Goal: Complete application form

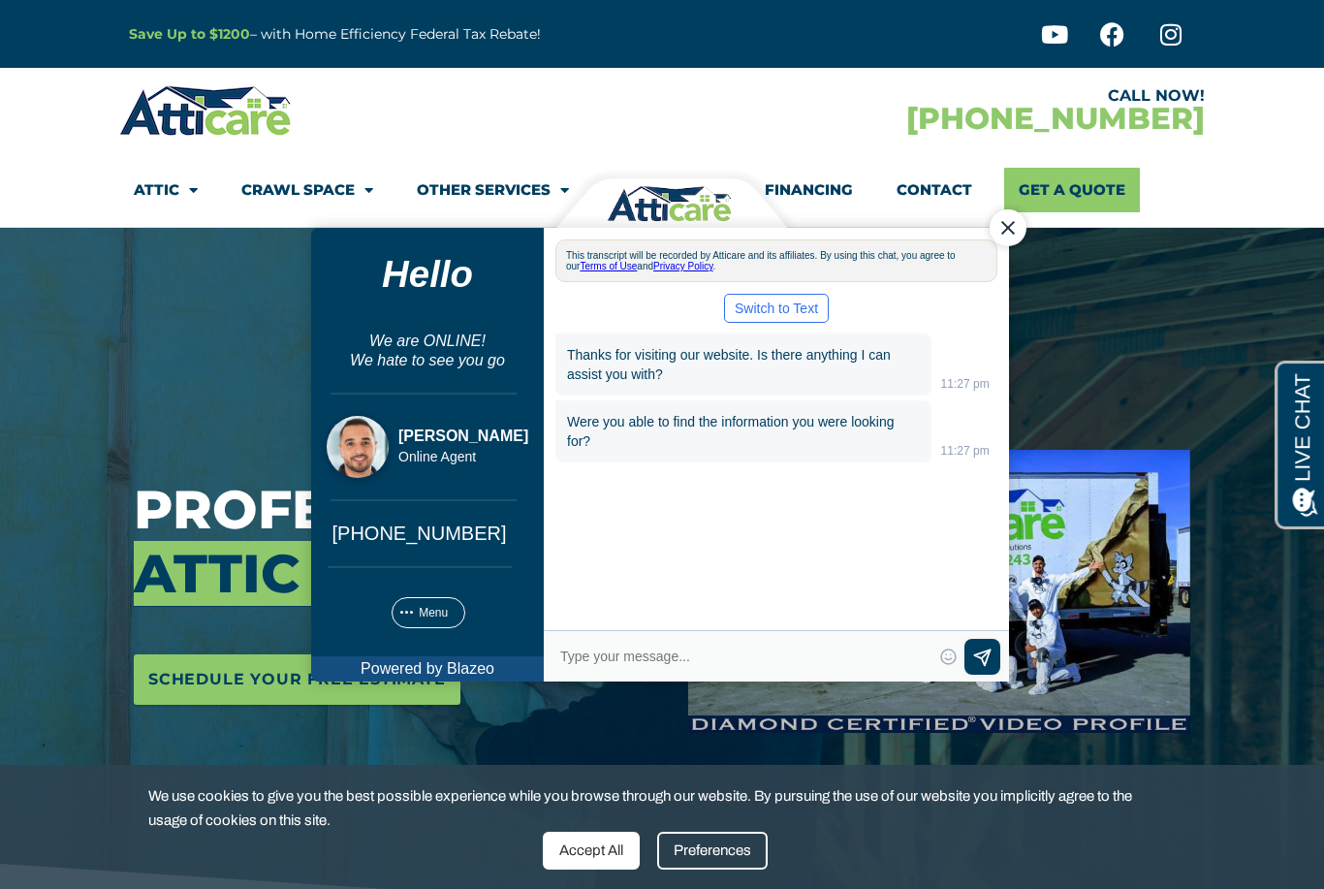
click at [1009, 223] on div "Close Chat" at bounding box center [1008, 226] width 37 height 37
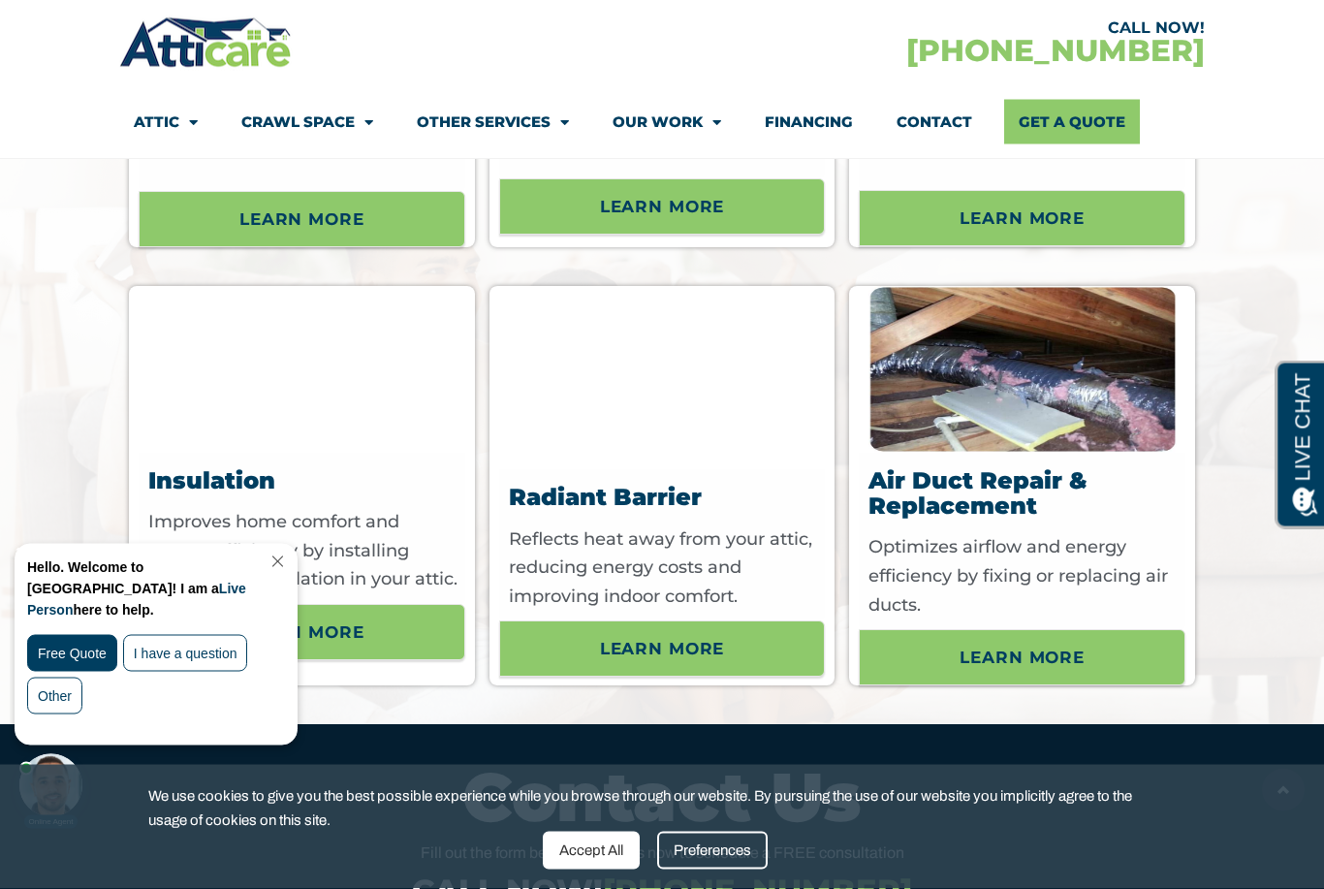
scroll to position [6214, 0]
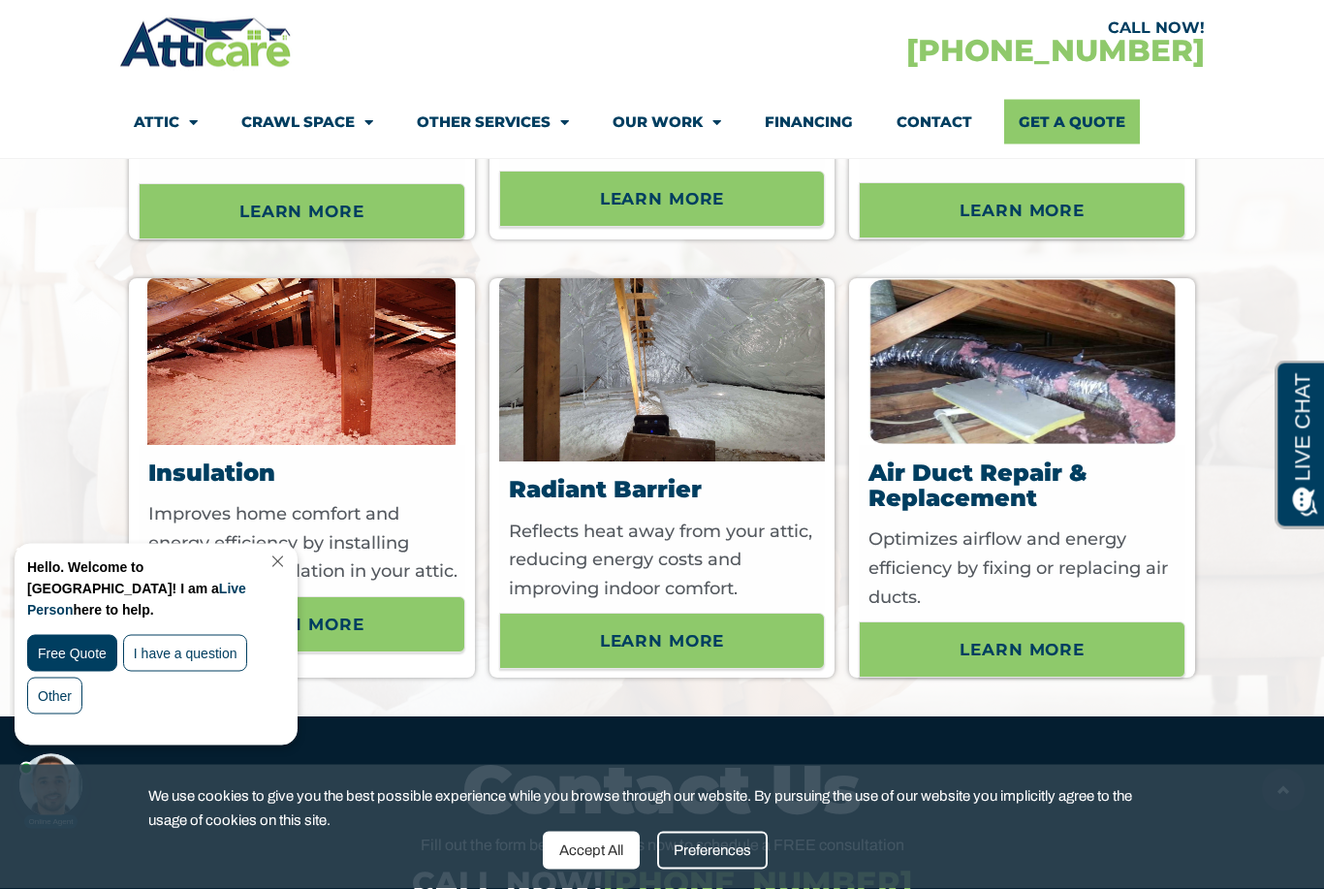
click at [634, 415] on img at bounding box center [662, 371] width 327 height 184
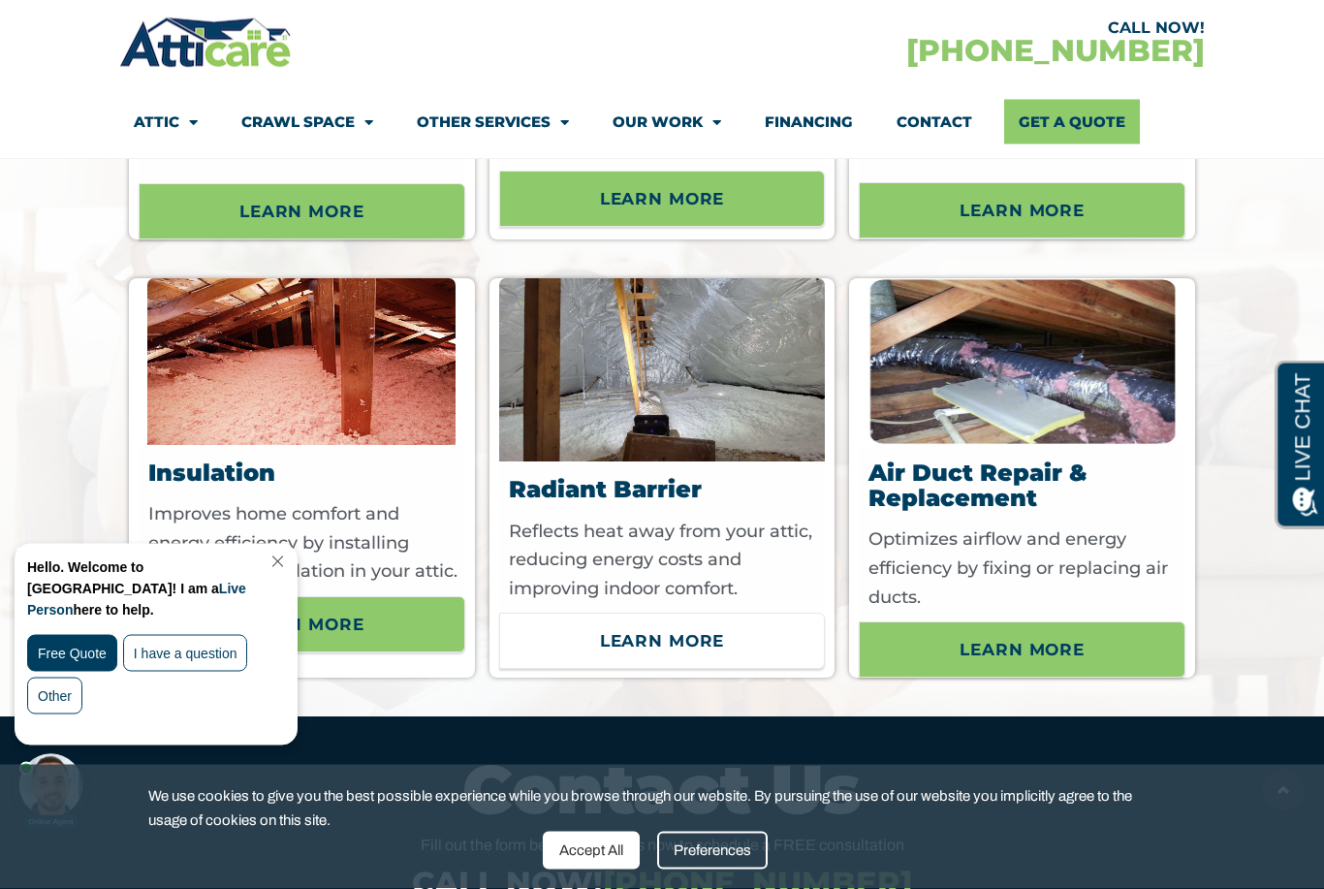
click at [606, 625] on span "Learn More" at bounding box center [662, 641] width 125 height 33
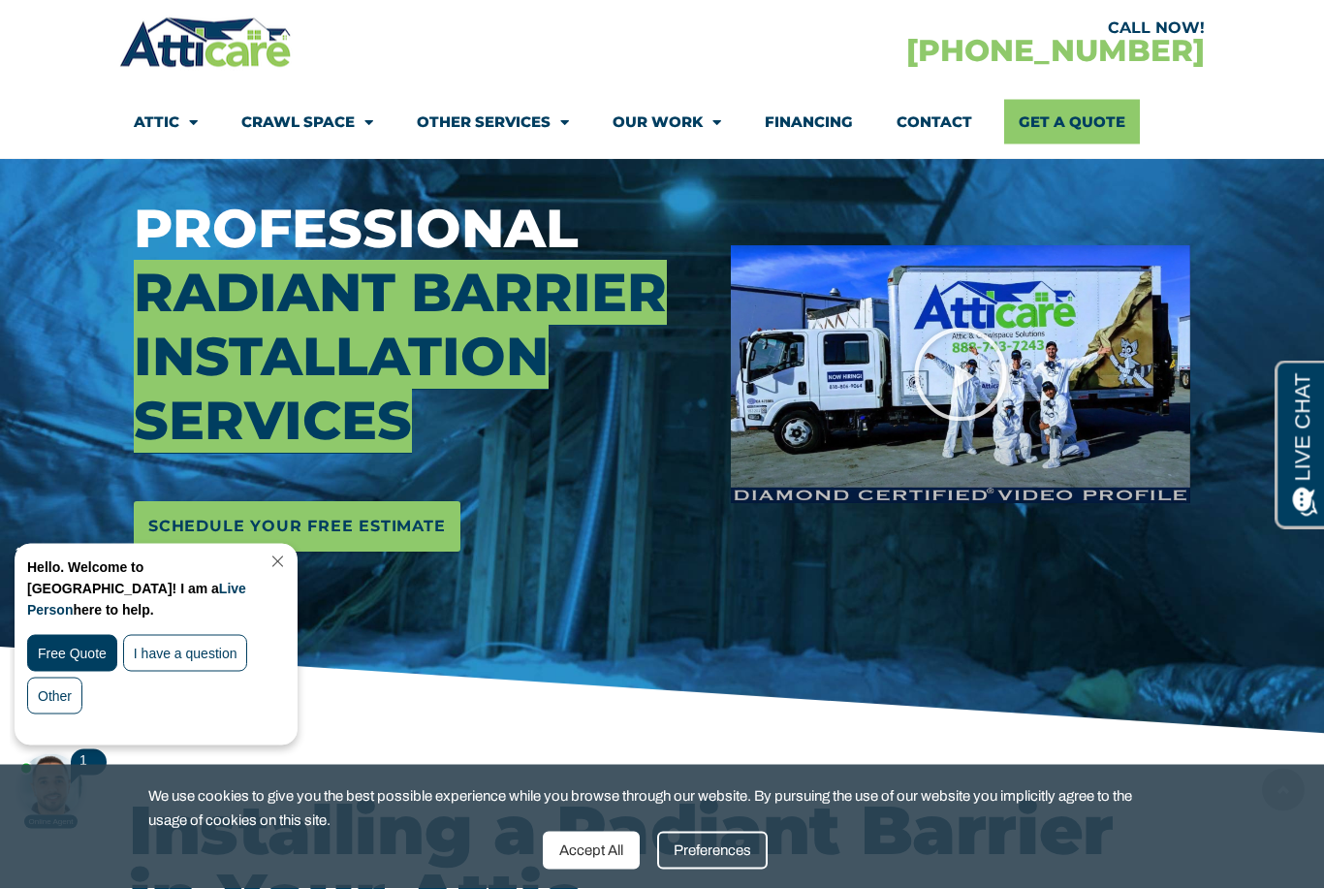
scroll to position [226, 0]
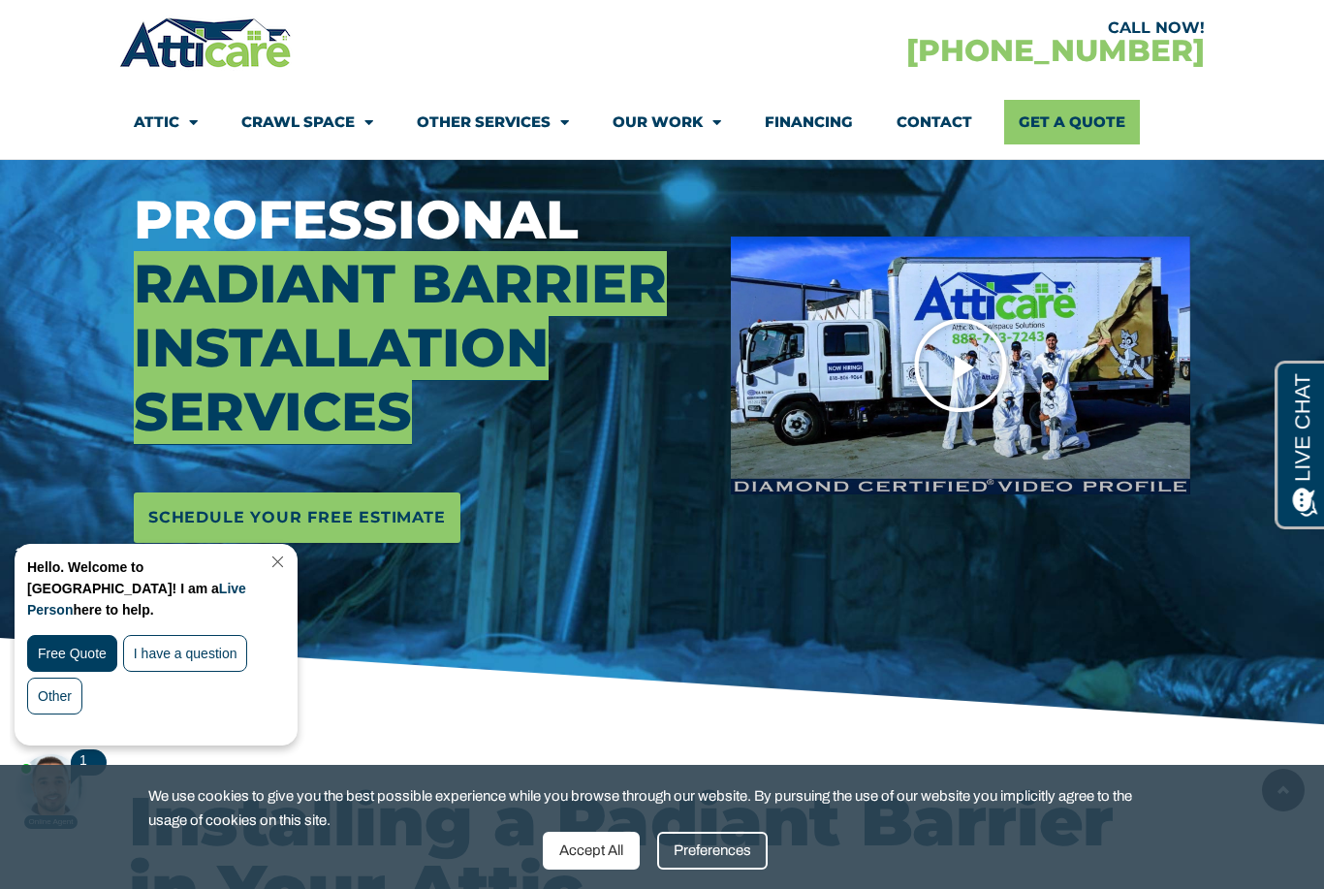
click at [951, 371] on icon "Play Video" at bounding box center [960, 365] width 97 height 97
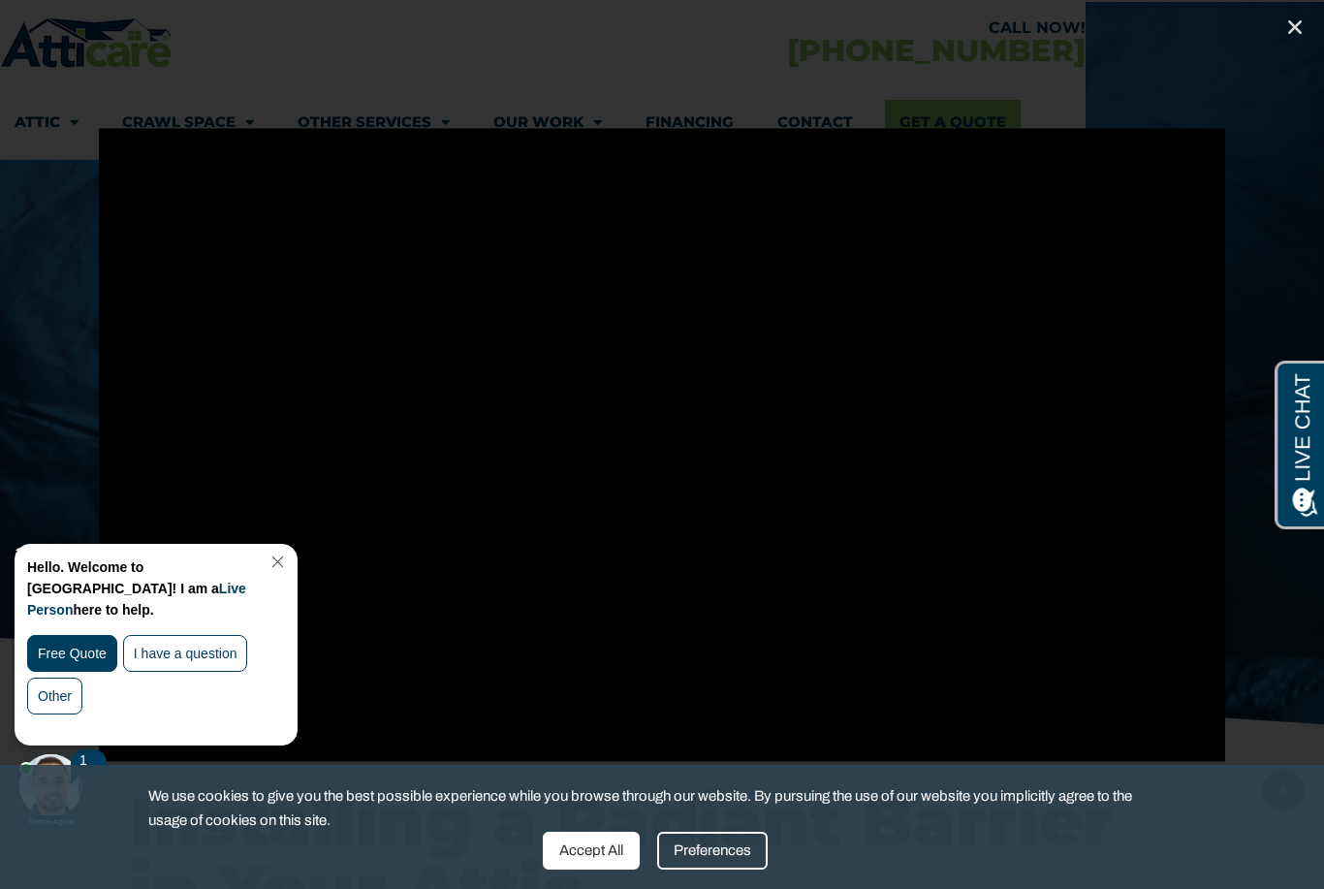
scroll to position [0, 0]
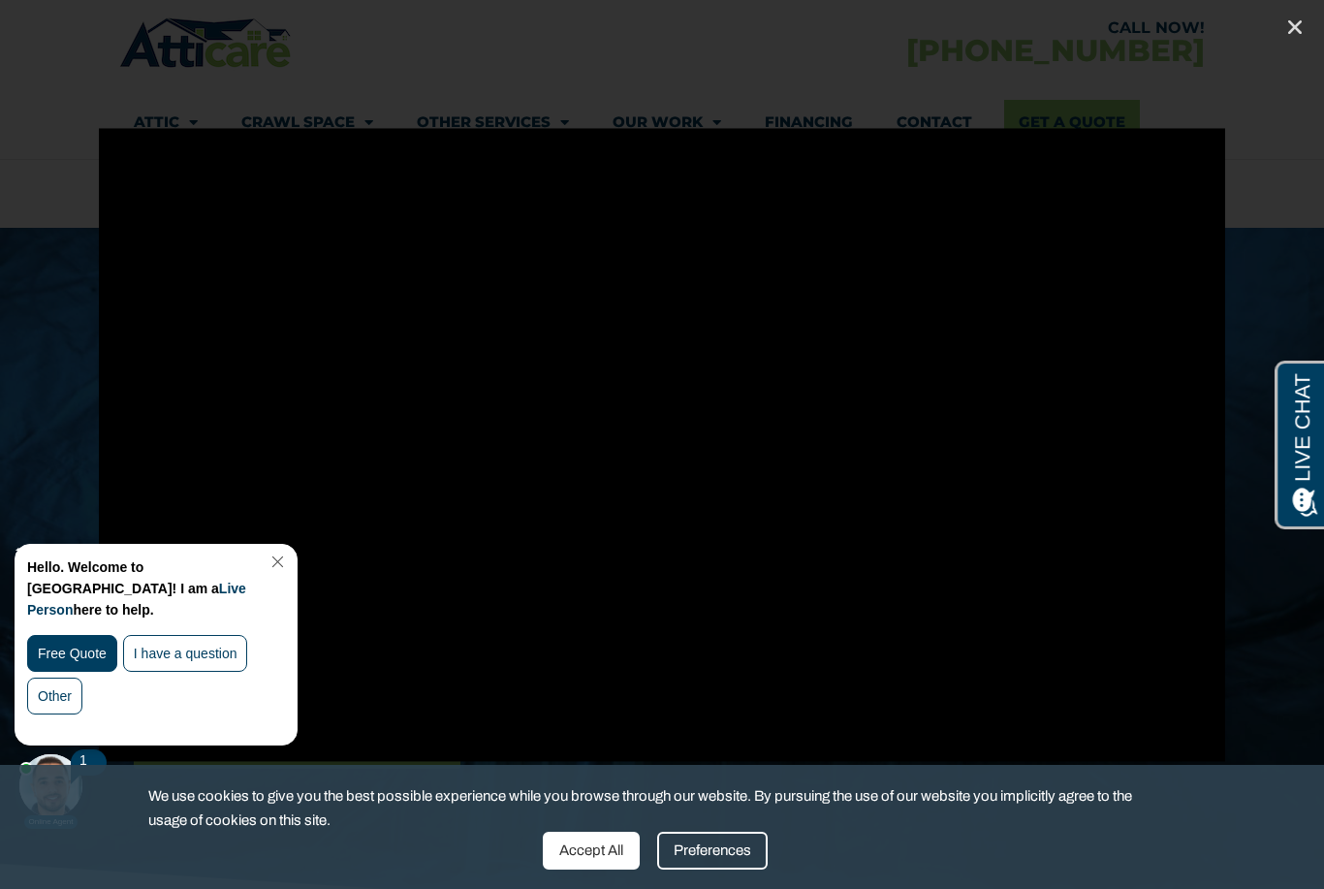
click at [289, 557] on link "Close Chat" at bounding box center [276, 562] width 26 height 15
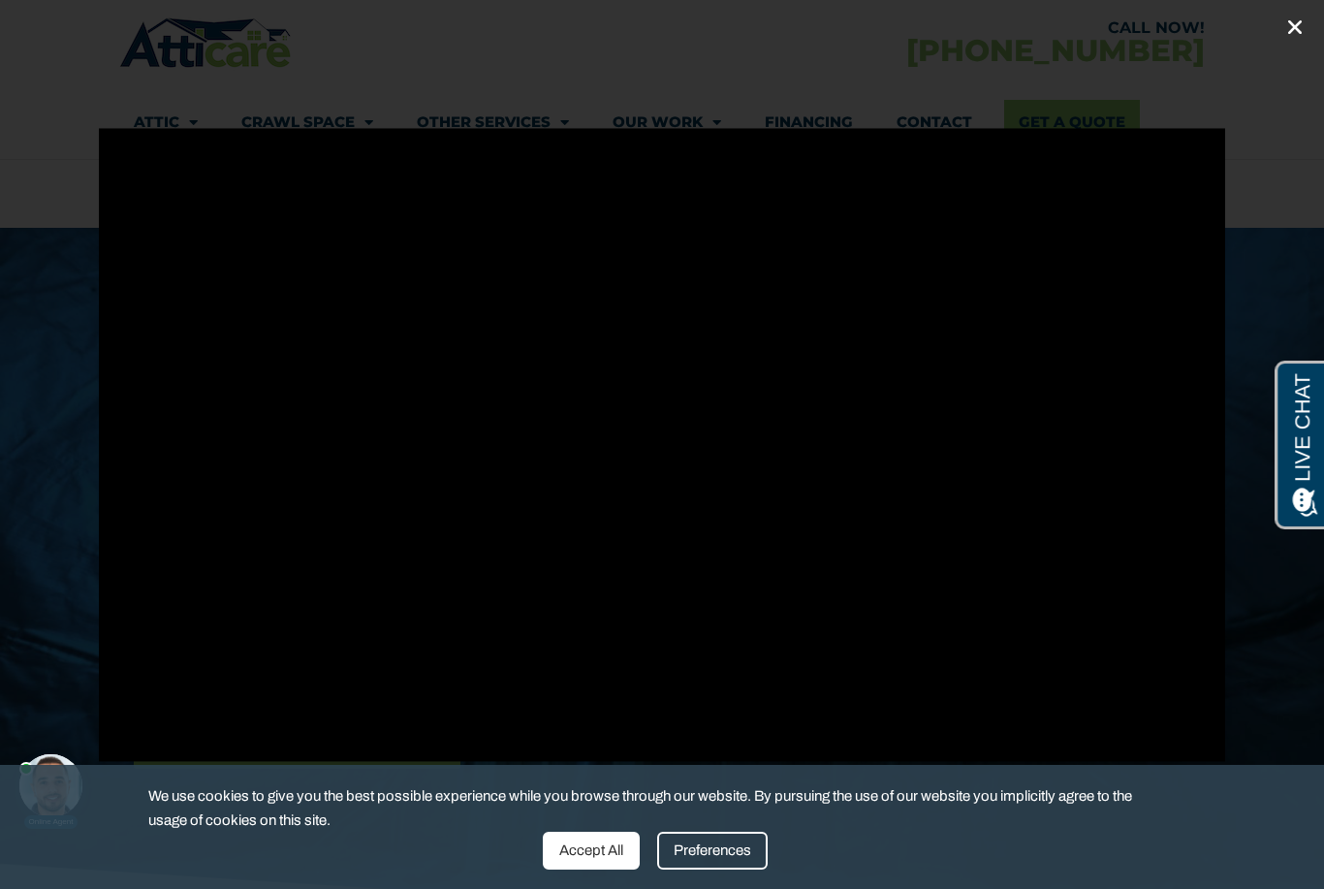
click at [1299, 23] on icon "Close (Esc)" at bounding box center [1295, 26] width 19 height 19
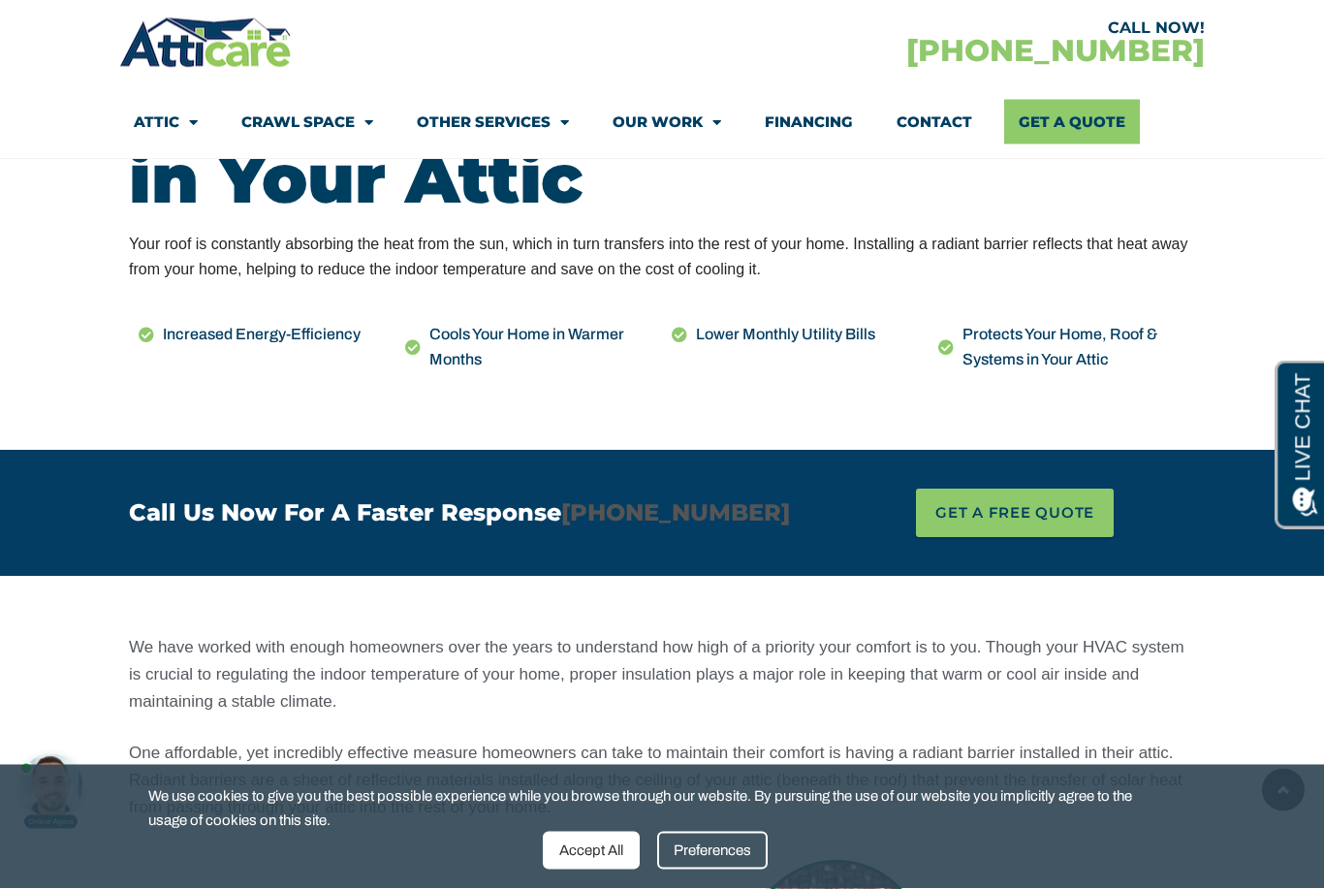
scroll to position [952, 0]
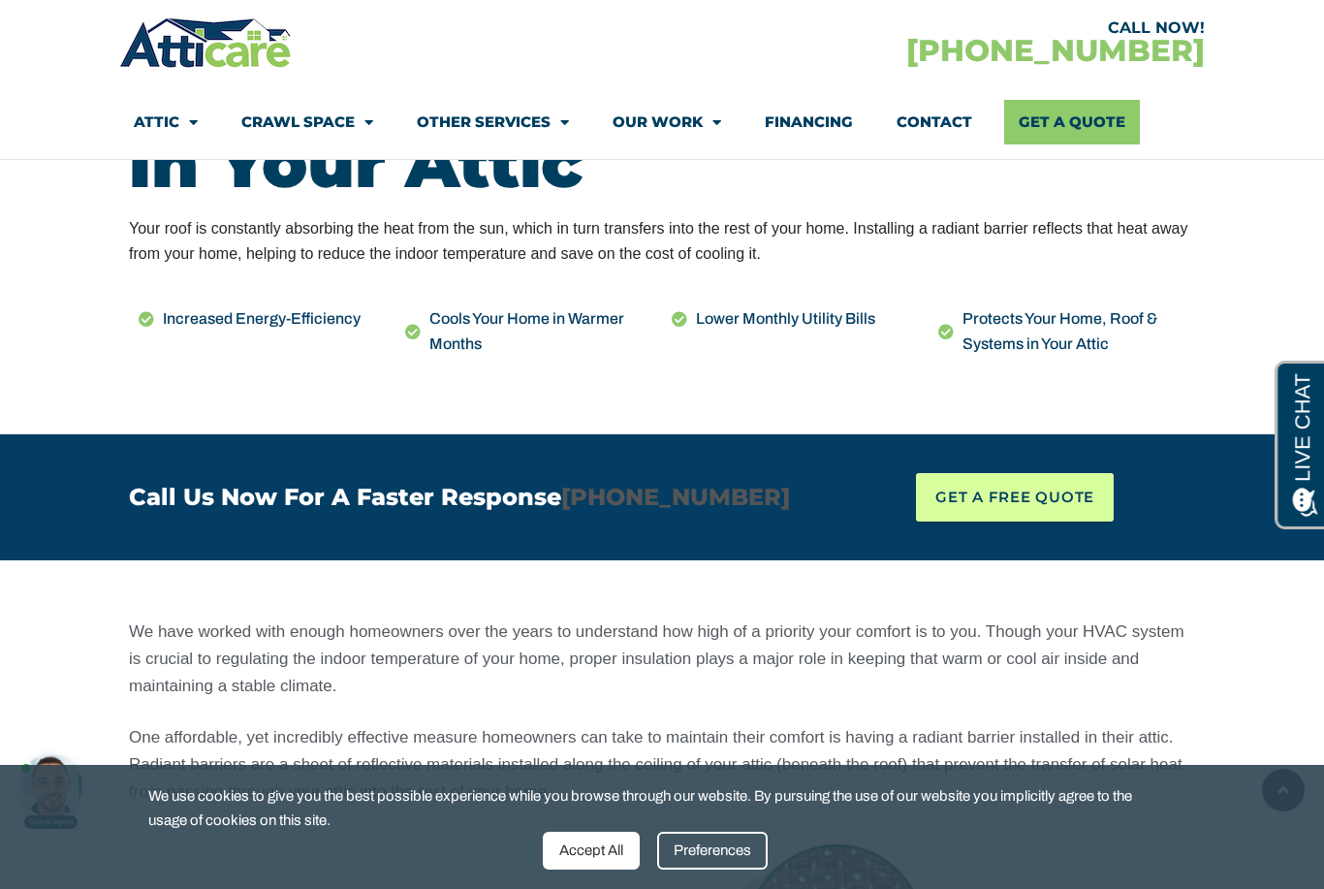
click at [980, 493] on span "GET A FREE QUOTE" at bounding box center [1015, 497] width 159 height 29
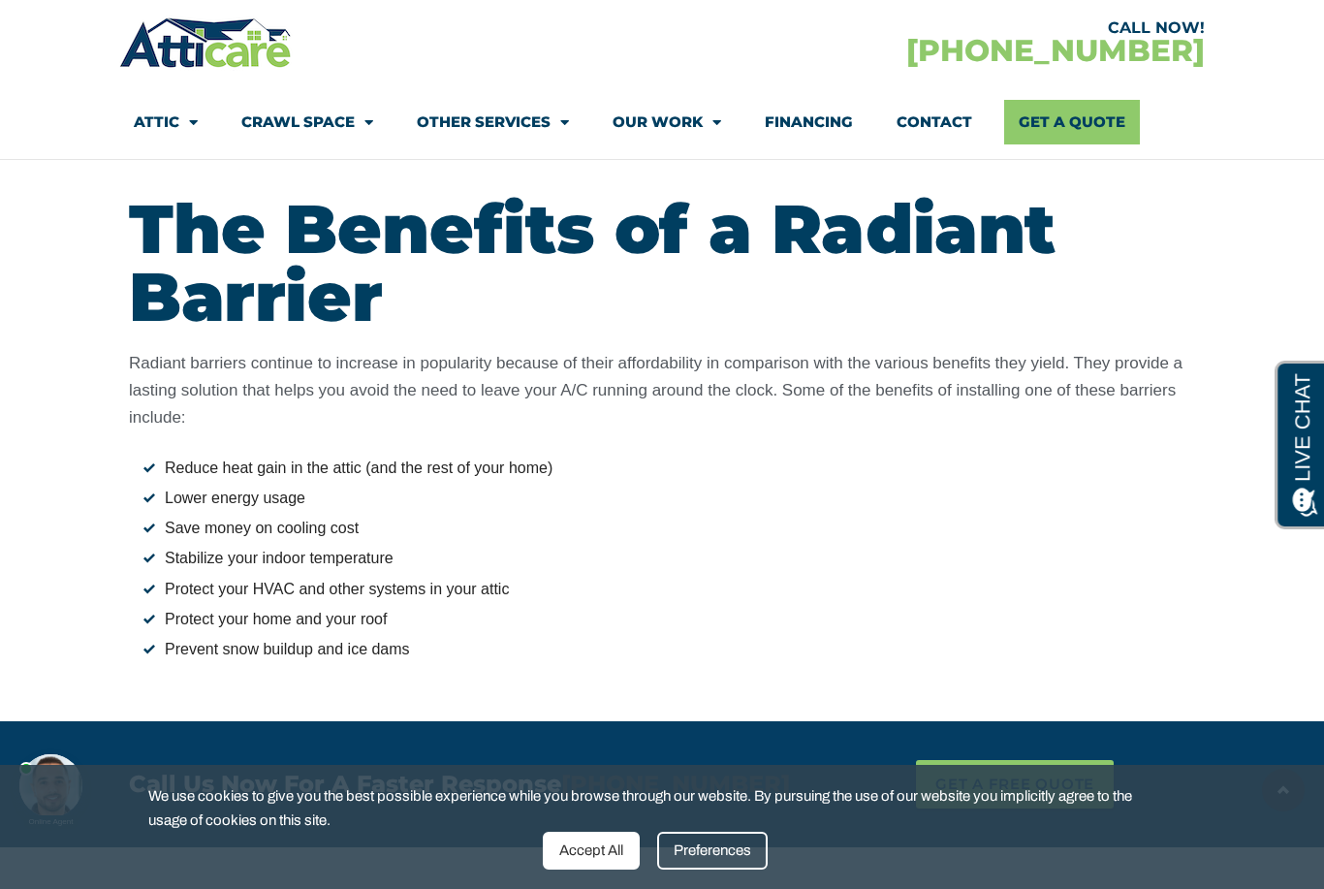
scroll to position [4954, 0]
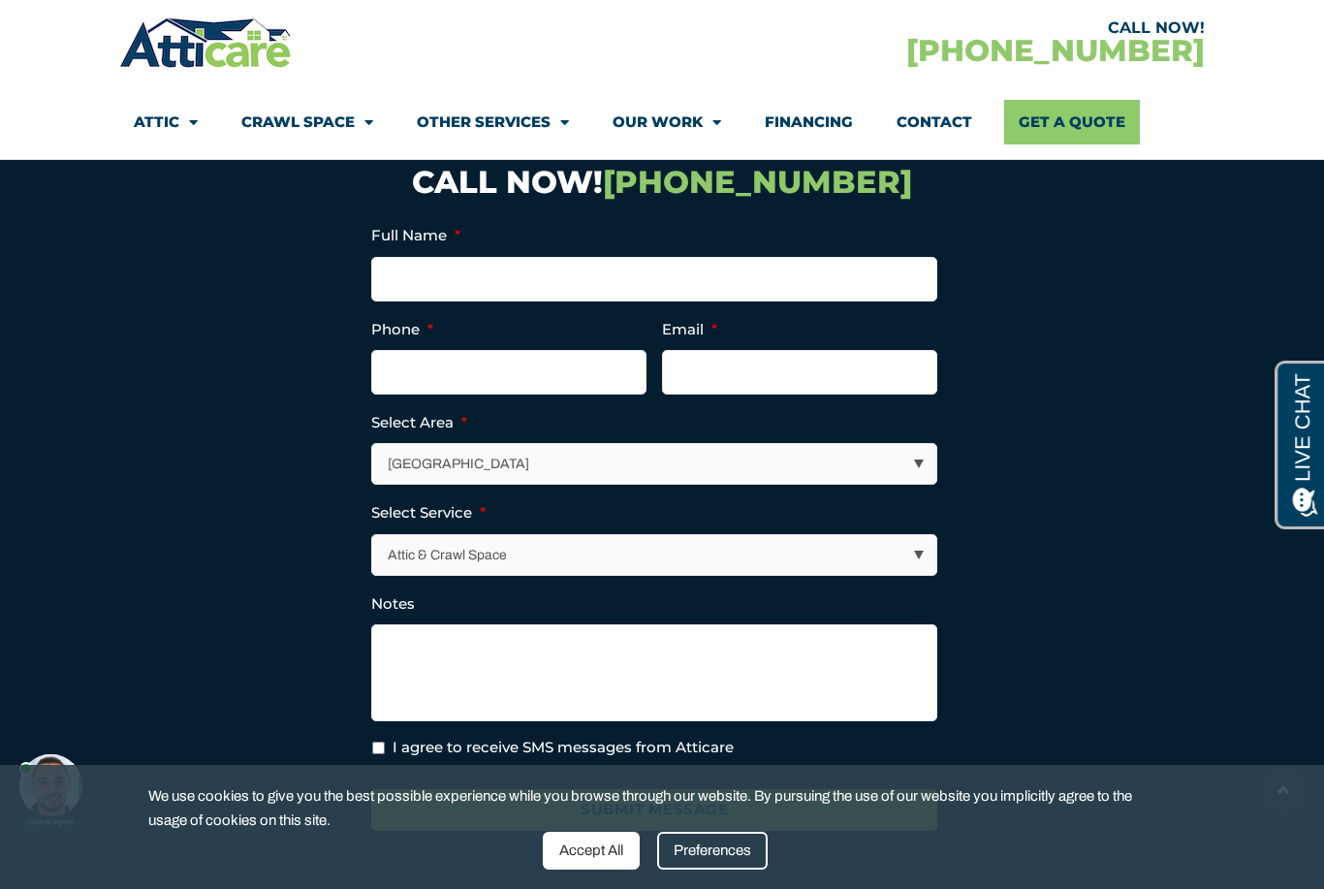
select select "[GEOGRAPHIC_DATA]"
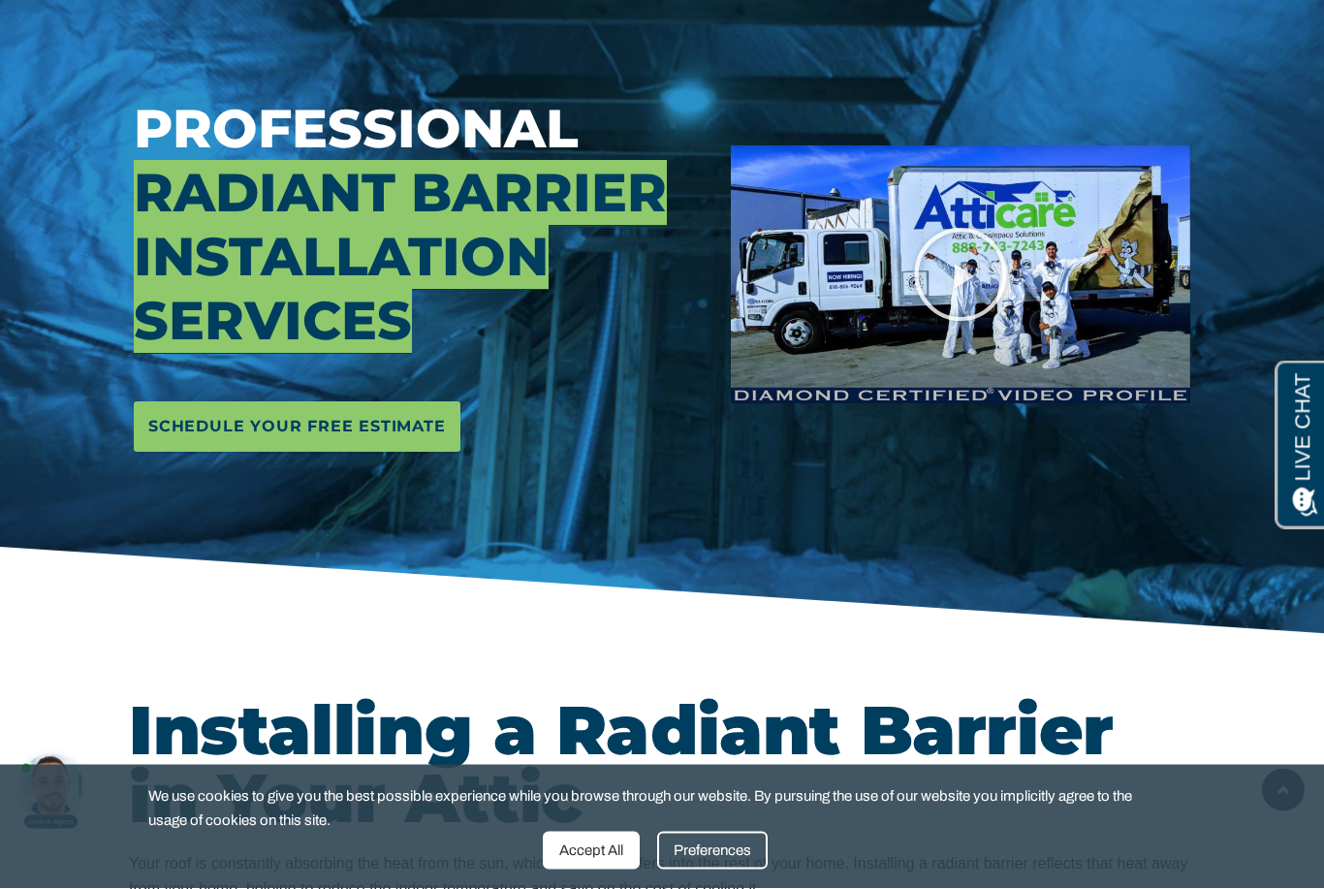
scroll to position [0, 0]
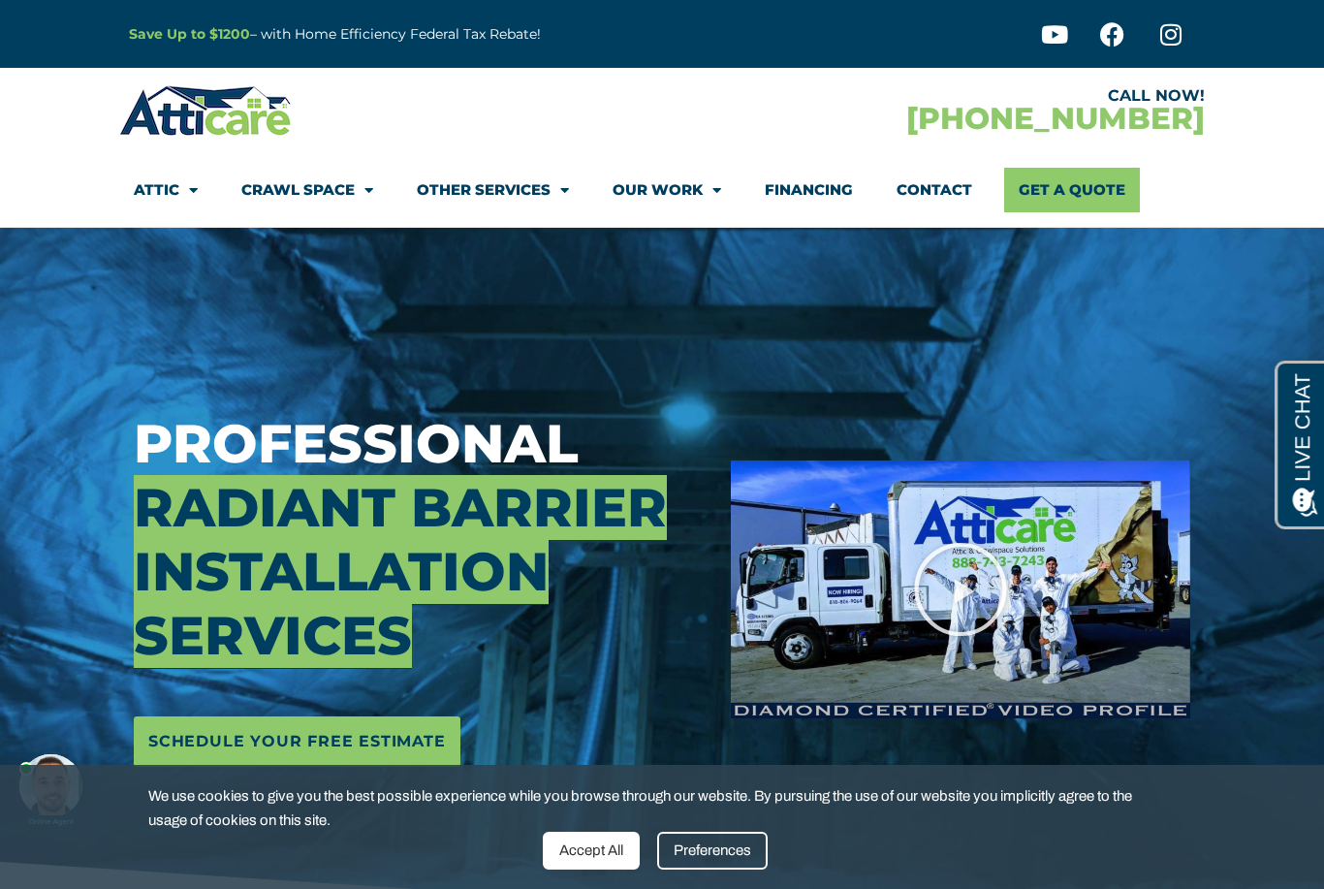
scroll to position [1014, 0]
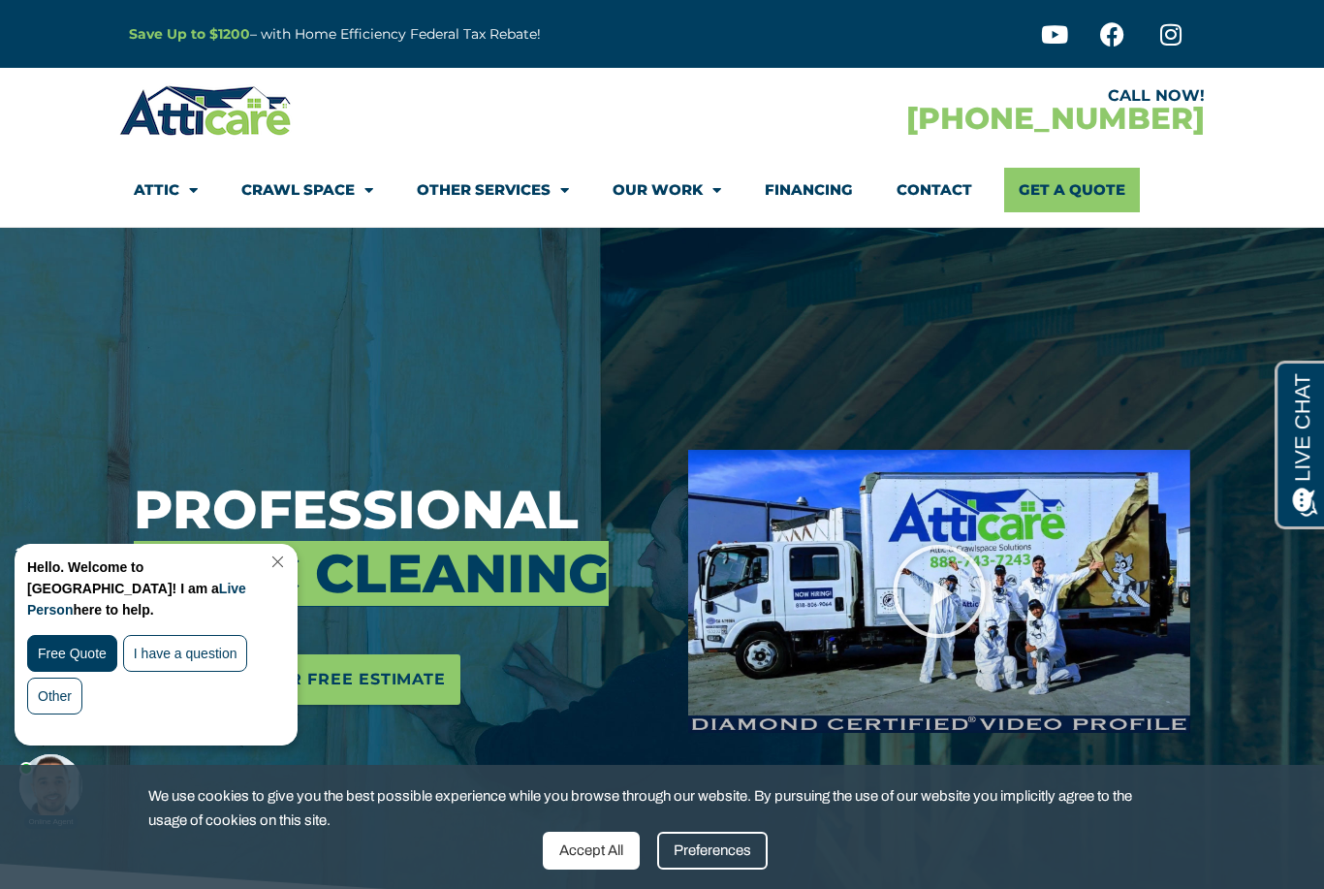
drag, startPoint x: 291, startPoint y: 557, endPoint x: 301, endPoint y: 1114, distance: 556.6
click at [289, 557] on link "Close Chat" at bounding box center [276, 562] width 26 height 15
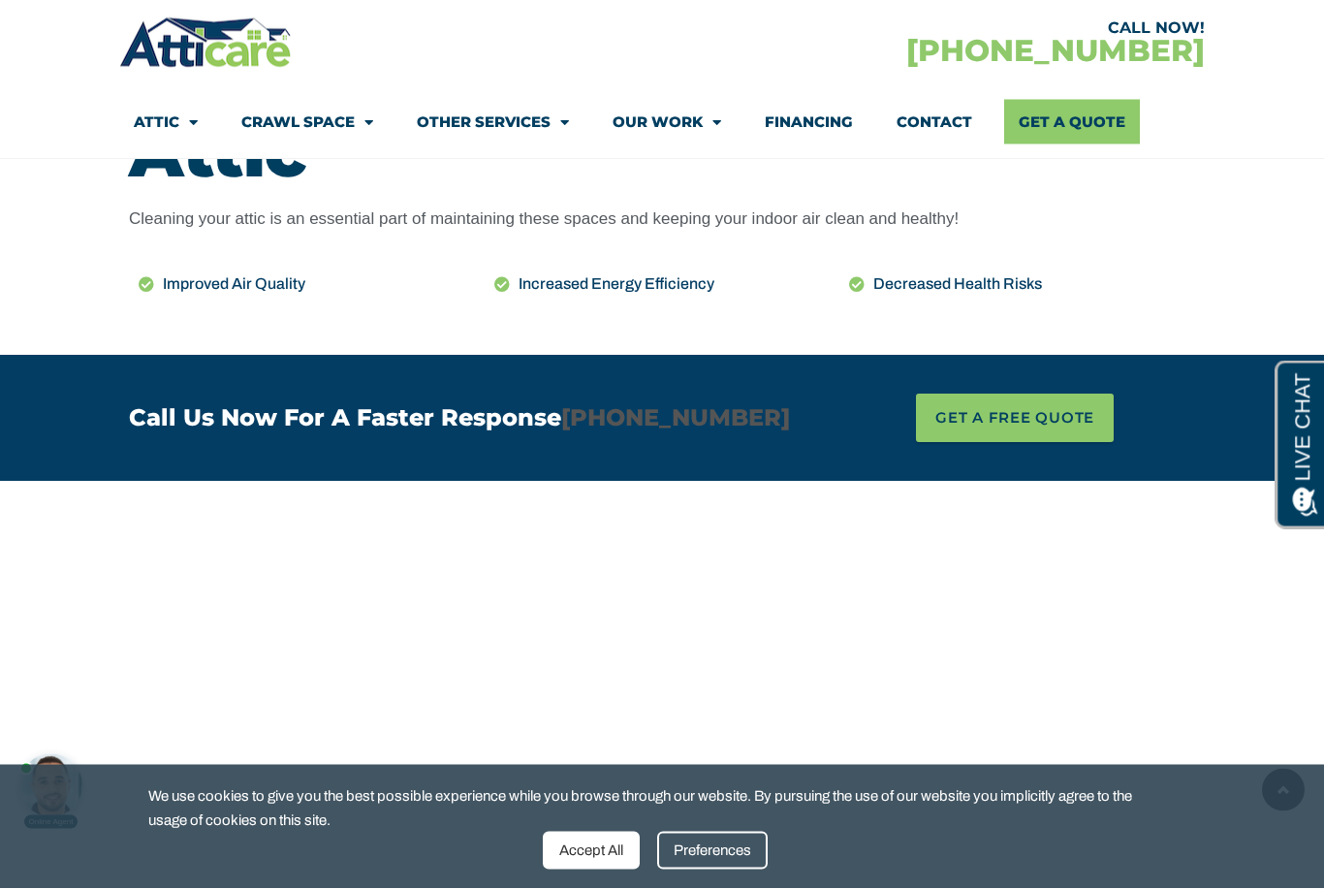
scroll to position [935, 0]
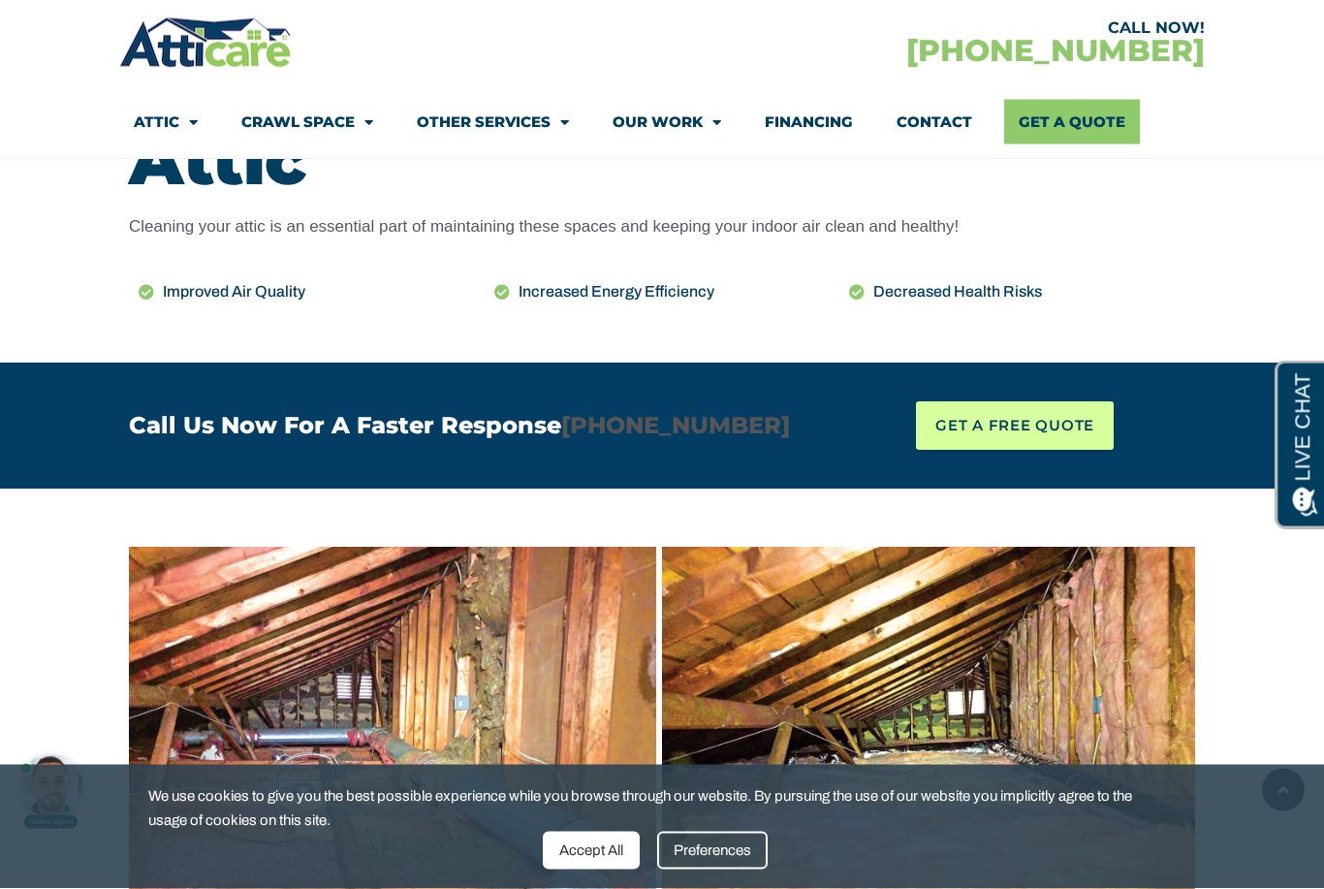
click at [1029, 427] on span "GET A FREE QUOTE" at bounding box center [1015, 426] width 159 height 29
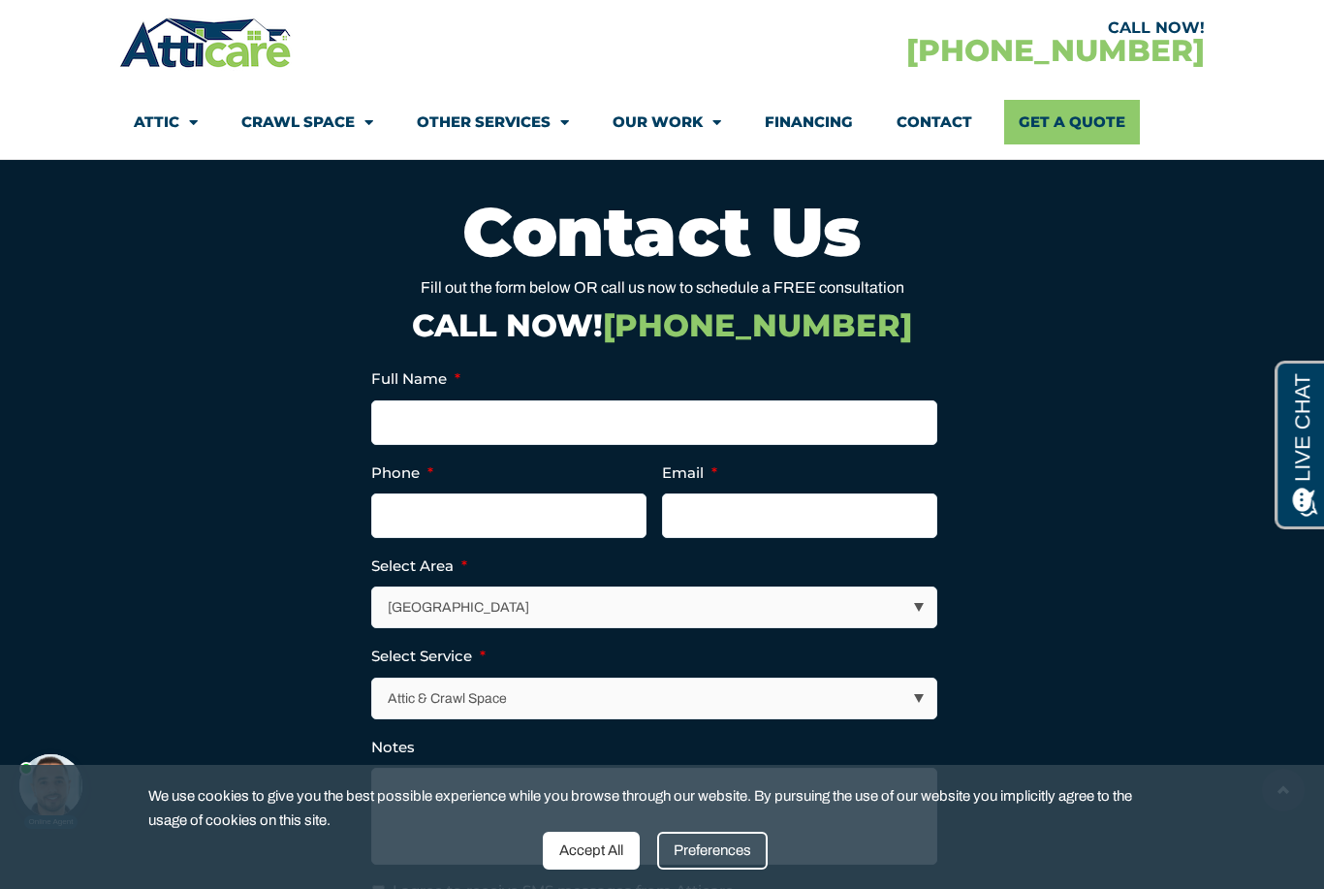
scroll to position [6769, 0]
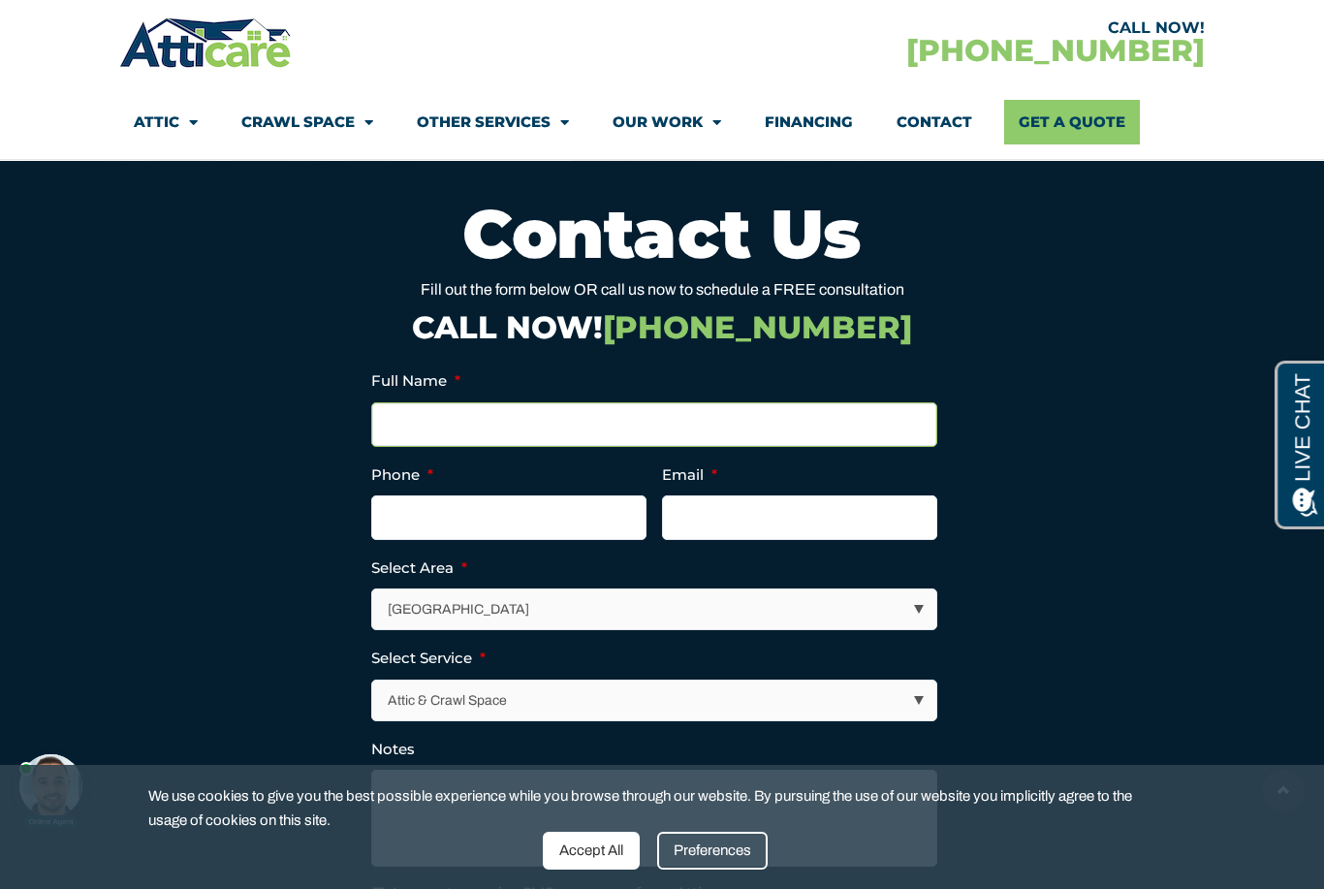
click at [450, 427] on input "Full Name *" at bounding box center [654, 424] width 566 height 45
type input "I"
type input "Nick trindade"
click at [440, 516] on input "(___) ___-____" at bounding box center [508, 517] width 275 height 45
type input "(510) 461-3253"
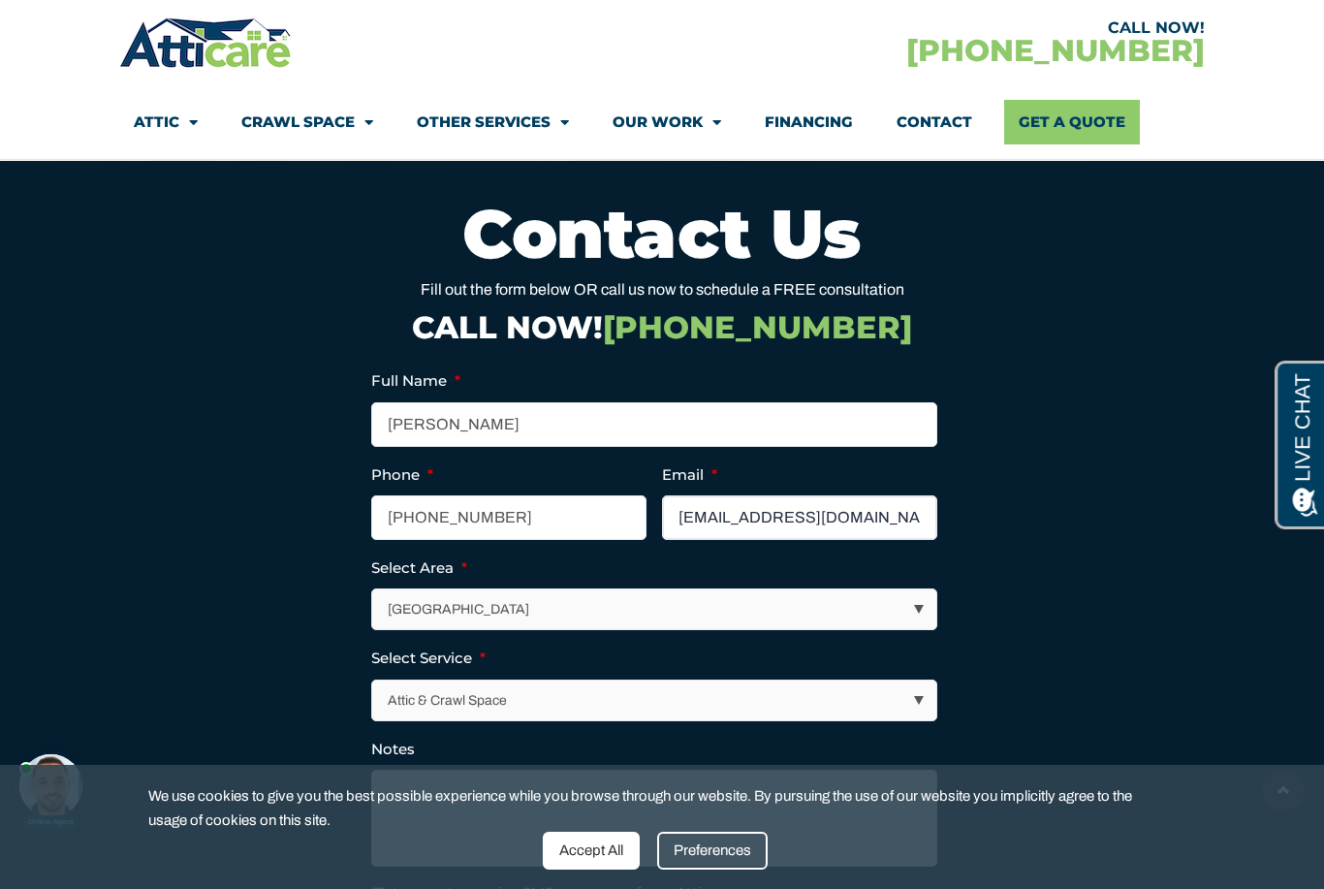
type input "trindadenick81@gmail.com"
select select "[GEOGRAPHIC_DATA]"
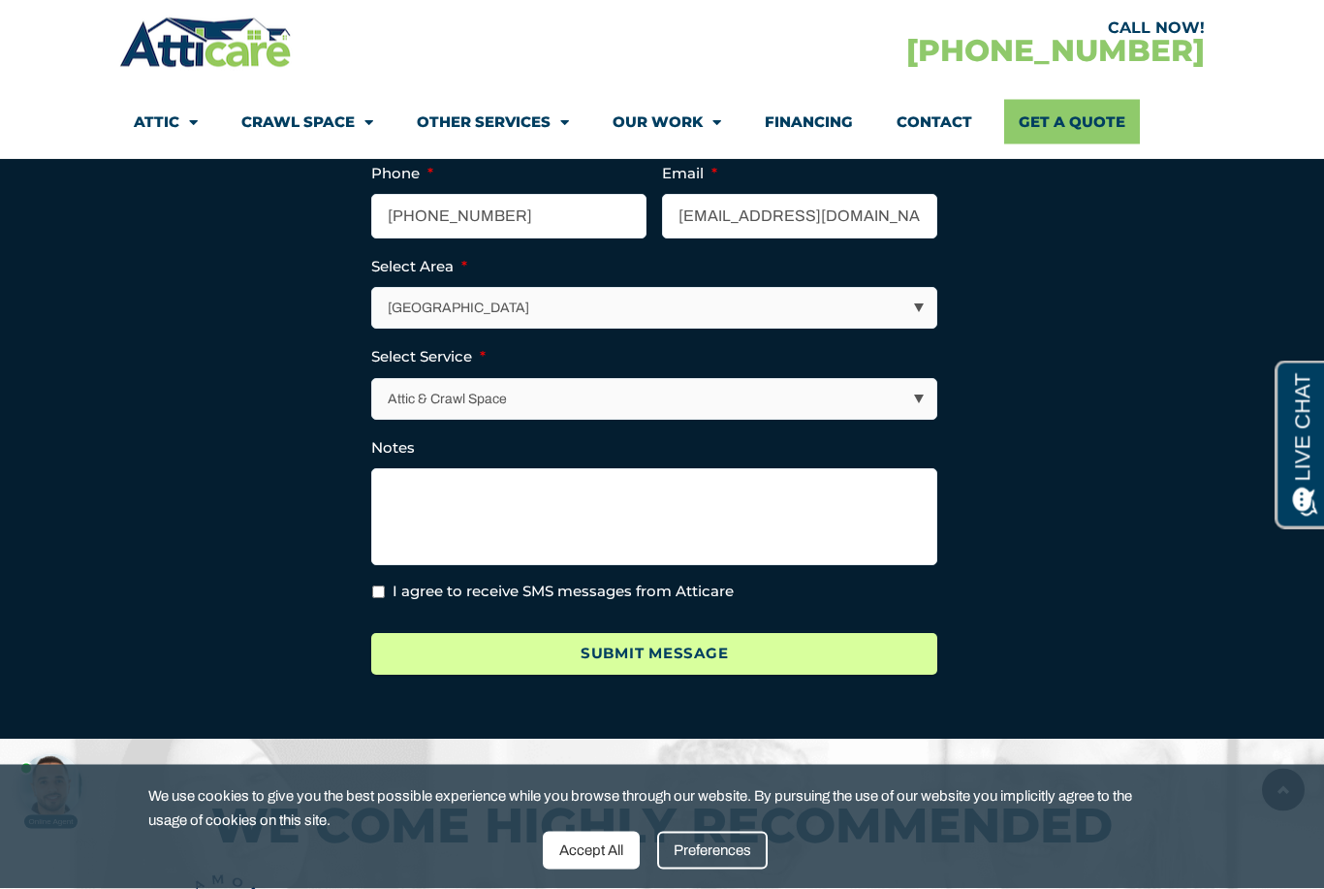
scroll to position [7071, 0]
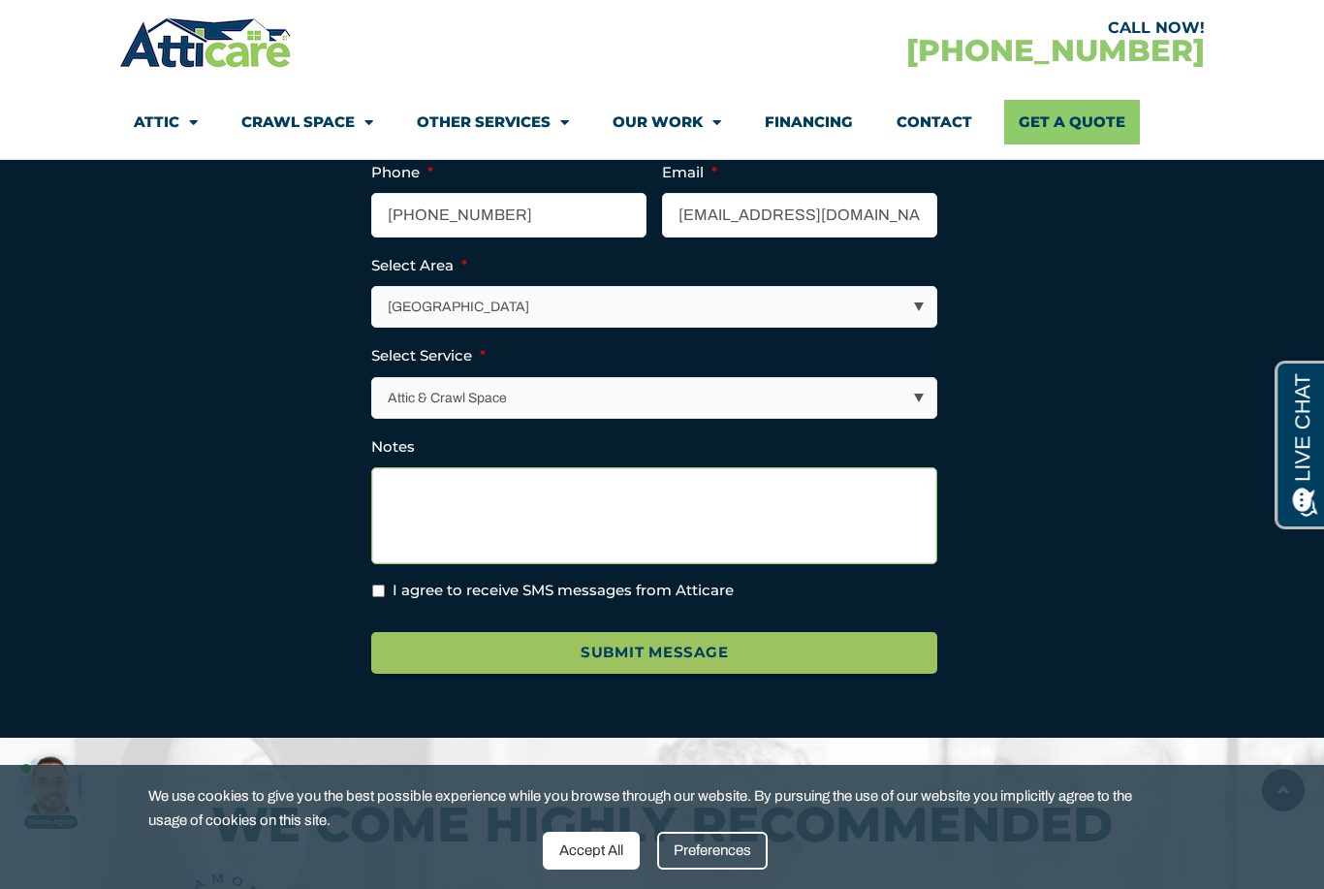
click at [478, 482] on textarea "Notes" at bounding box center [654, 515] width 566 height 97
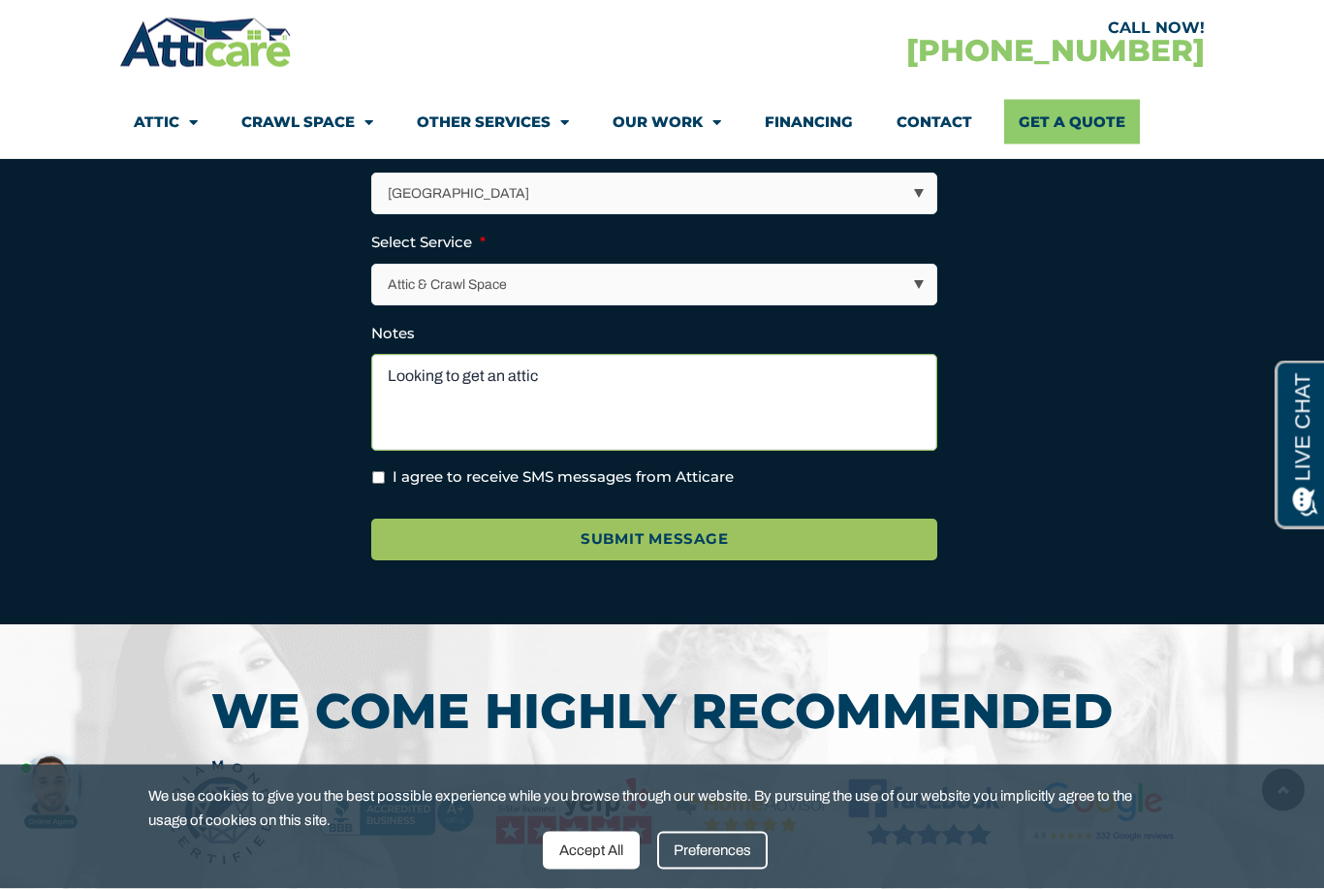
scroll to position [7185, 0]
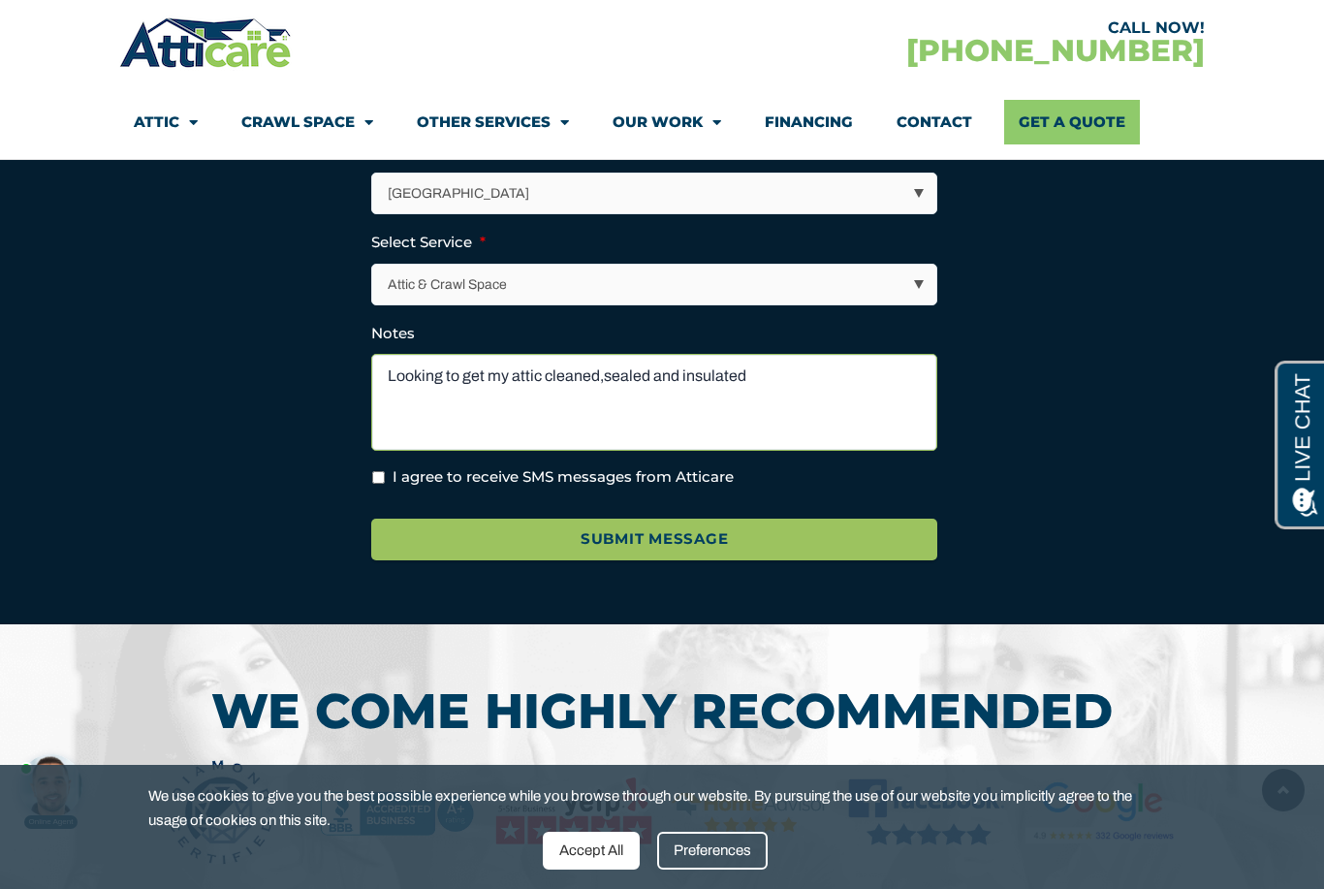
click at [605, 378] on textarea "Looking to get my attic cleaned,sealed and insulated" at bounding box center [654, 402] width 566 height 97
click at [775, 384] on textarea "Looking to get my attic cleaned, sealed and insulated" at bounding box center [654, 402] width 566 height 97
click at [632, 365] on textarea "Looking to get my attic cleaned, sealed and insulated" at bounding box center [654, 402] width 566 height 97
click at [632, 369] on textarea "Looking to get my attic cleaned, sealed and insulated" at bounding box center [654, 402] width 566 height 97
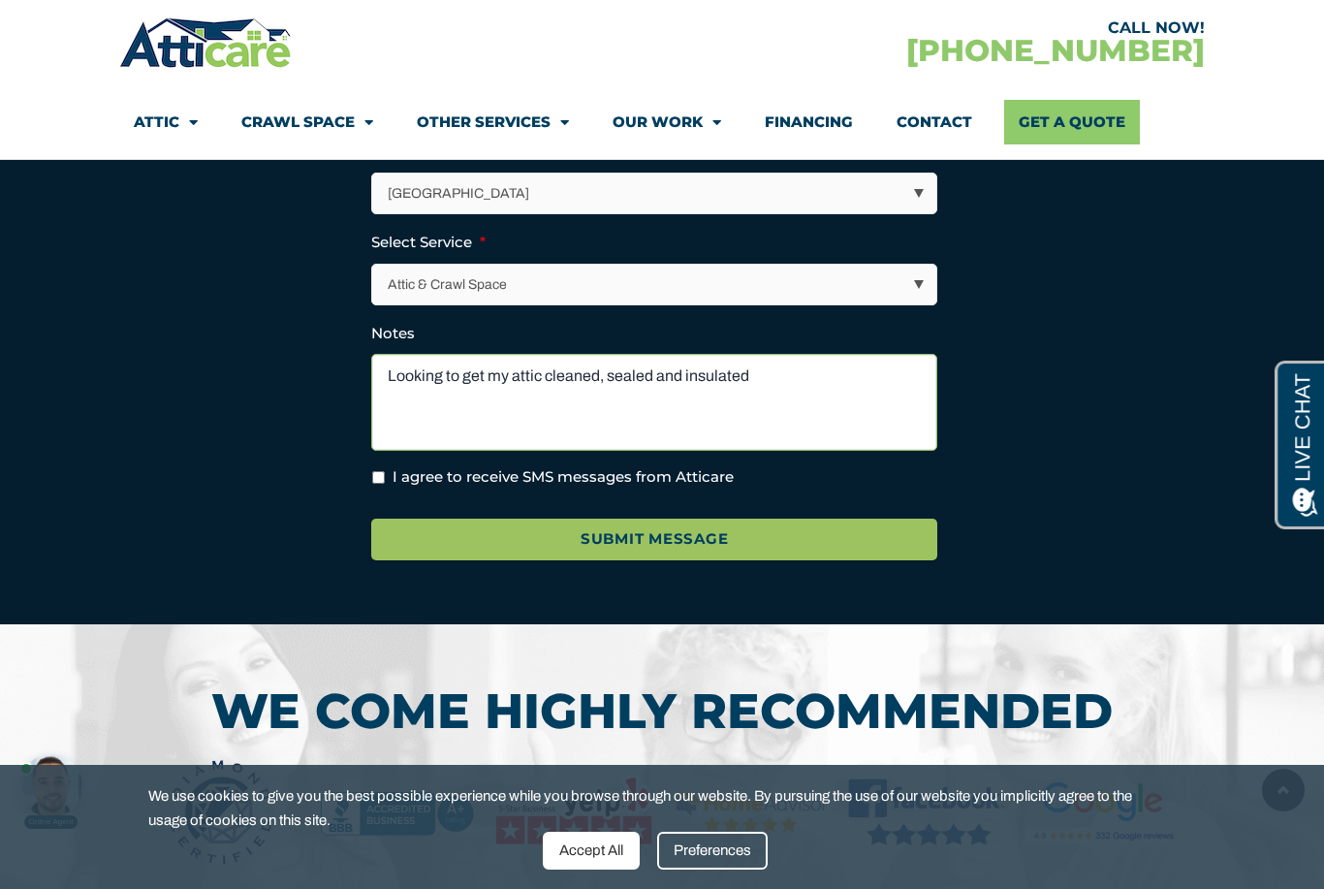
click at [632, 369] on textarea "Looking to get my attic cleaned, sealed and insulated" at bounding box center [654, 402] width 566 height 97
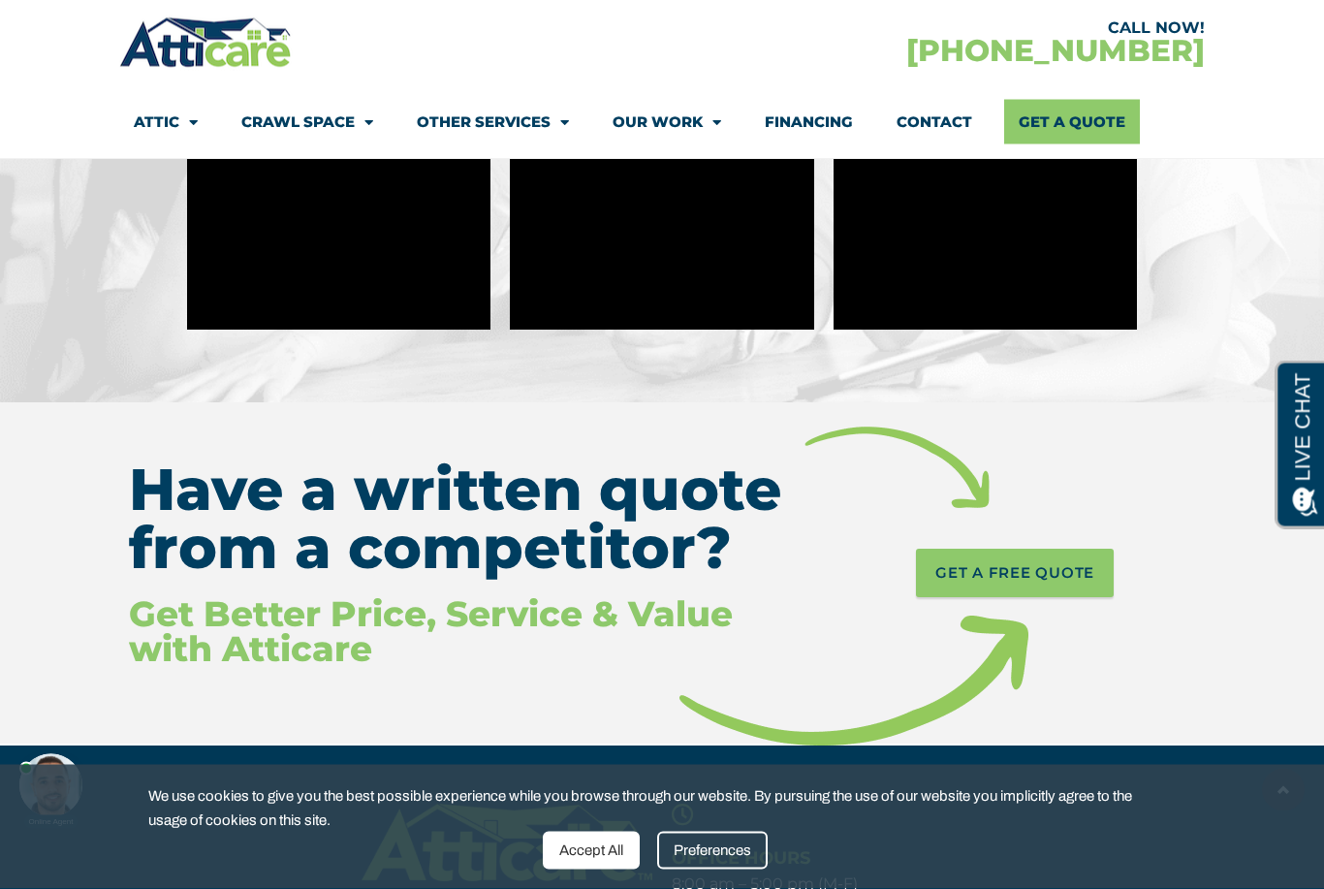
scroll to position [7939, 0]
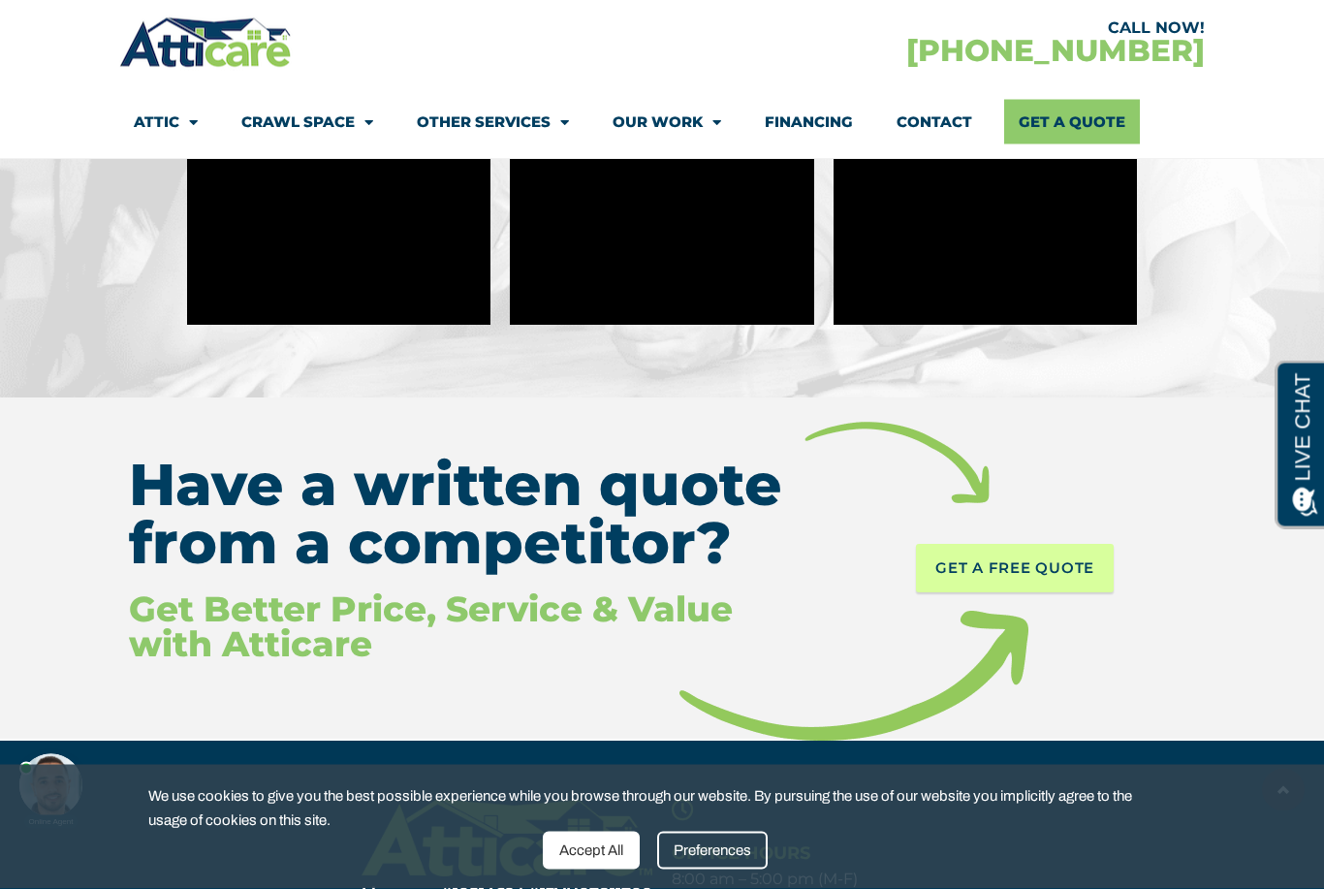
type textarea "Looking to get my attic cleaned, sealed and insulated"
click at [969, 560] on span "GET A FREE QUOTE" at bounding box center [1015, 569] width 159 height 29
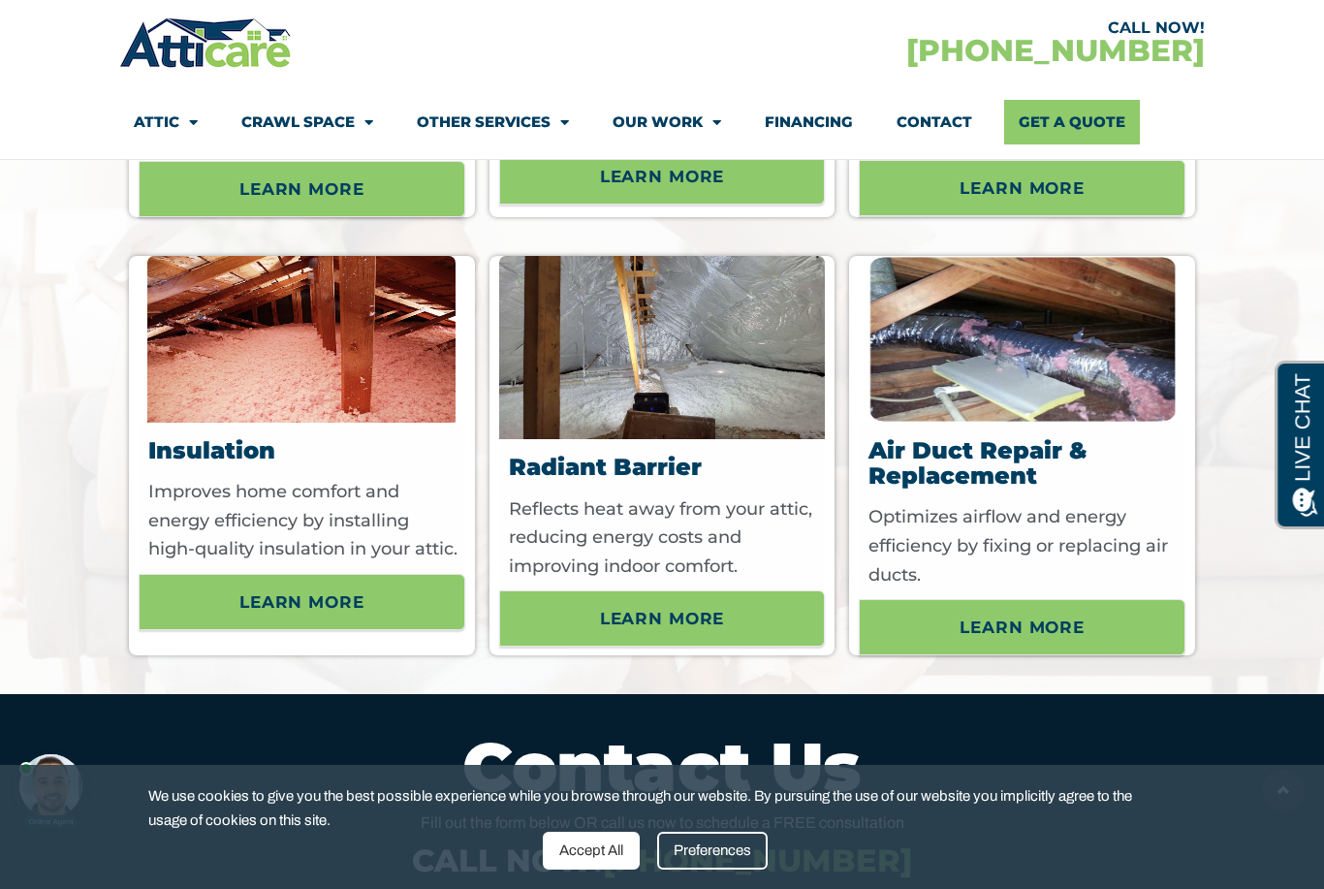
scroll to position [6234, 0]
